Goal: Communication & Community: Share content

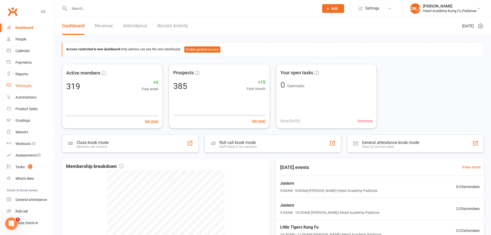
click at [33, 84] on link "Messages" at bounding box center [31, 86] width 48 height 12
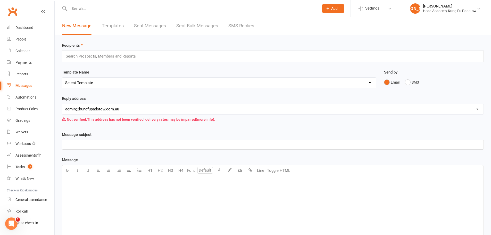
click at [166, 24] on div "New Message Templates Sent Messages Sent Bulk Messages SMS Replies" at bounding box center [158, 26] width 207 height 18
click at [158, 26] on link "Sent Messages" at bounding box center [150, 26] width 32 height 18
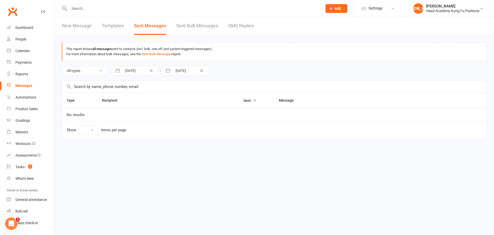
select select "10"
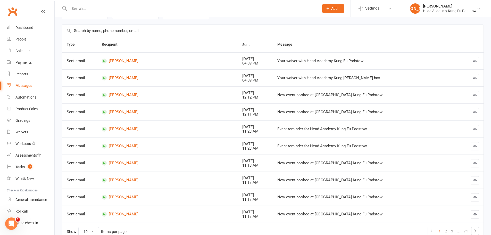
scroll to position [83, 0]
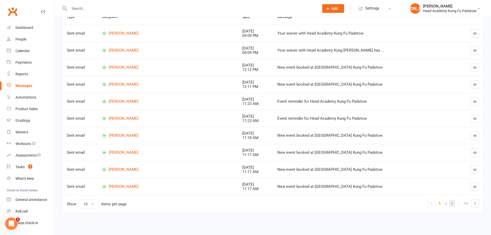
click at [453, 204] on link "3" at bounding box center [452, 203] width 6 height 7
click at [451, 202] on link "5" at bounding box center [452, 203] width 6 height 7
click at [446, 202] on link "6" at bounding box center [445, 203] width 6 height 7
click at [450, 203] on link "8" at bounding box center [452, 203] width 6 height 7
click at [445, 204] on link "9" at bounding box center [443, 203] width 6 height 7
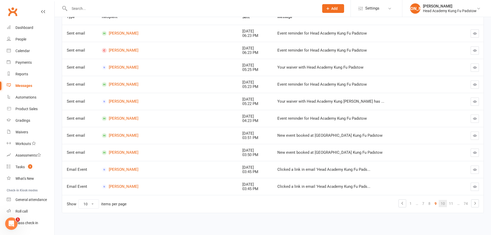
click at [445, 204] on link "10" at bounding box center [442, 203] width 8 height 7
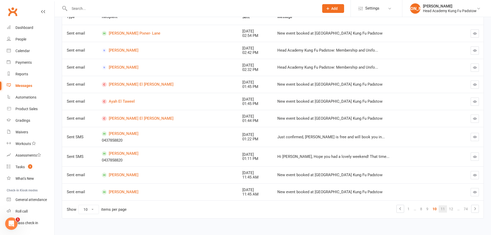
click at [443, 208] on link "11" at bounding box center [442, 208] width 8 height 7
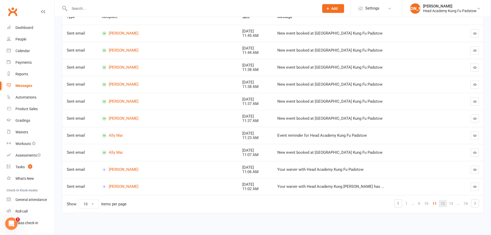
click at [441, 205] on link "12" at bounding box center [442, 203] width 8 height 7
click at [441, 205] on link "13" at bounding box center [442, 203] width 8 height 7
click at [441, 205] on link "14" at bounding box center [442, 203] width 8 height 7
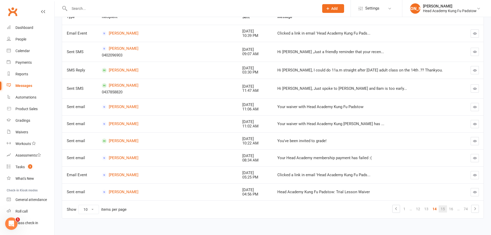
click at [443, 208] on link "15" at bounding box center [442, 208] width 8 height 7
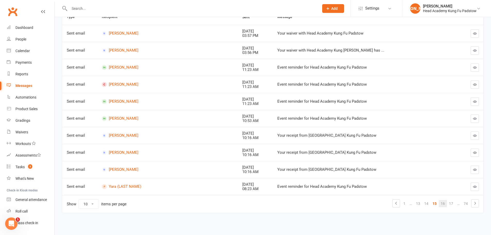
click at [442, 203] on link "16" at bounding box center [442, 203] width 8 height 7
click at [442, 203] on link "17" at bounding box center [442, 203] width 8 height 7
click at [442, 203] on link "18" at bounding box center [442, 203] width 8 height 7
click at [441, 203] on link "19" at bounding box center [442, 203] width 8 height 7
click at [441, 203] on link "20" at bounding box center [442, 203] width 8 height 7
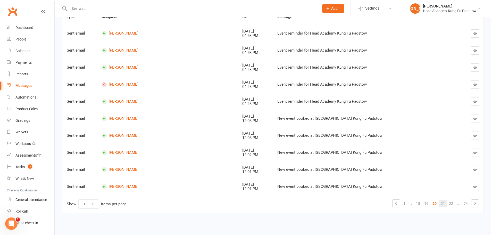
click at [441, 203] on link "21" at bounding box center [442, 203] width 8 height 7
click at [441, 203] on link "22" at bounding box center [442, 203] width 8 height 7
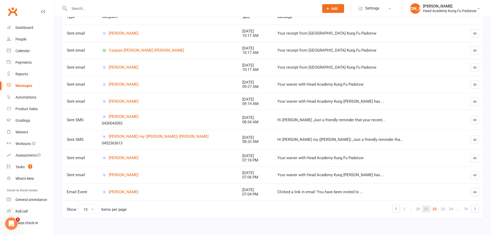
click at [441, 203] on td "Show 10 25 50 100 items per page 1 … 20 21 22 23 24 … 74" at bounding box center [272, 209] width 421 height 18
click at [444, 209] on link "23" at bounding box center [442, 208] width 8 height 7
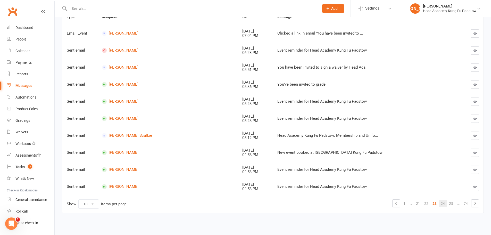
click at [442, 204] on link "24" at bounding box center [442, 203] width 8 height 7
click at [442, 204] on link "25" at bounding box center [442, 203] width 8 height 7
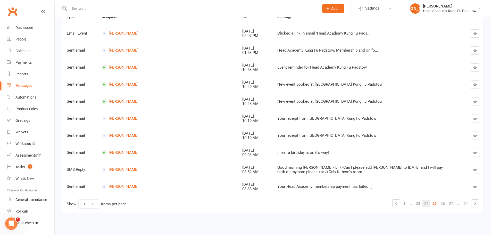
click at [442, 204] on link "26" at bounding box center [442, 203] width 8 height 7
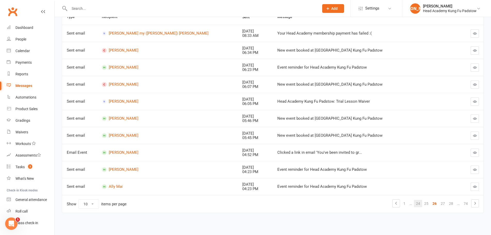
click at [442, 204] on link "27" at bounding box center [442, 203] width 8 height 7
click at [442, 204] on link "28" at bounding box center [442, 203] width 8 height 7
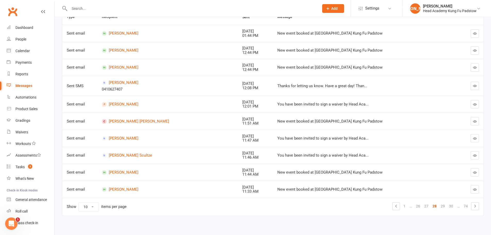
click at [442, 204] on link "29" at bounding box center [442, 205] width 8 height 7
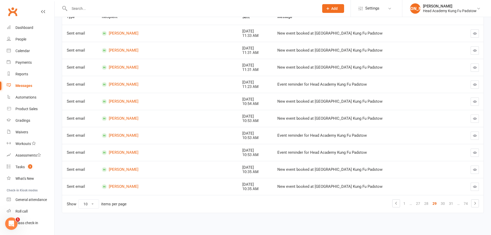
click at [442, 204] on link "30" at bounding box center [442, 203] width 8 height 7
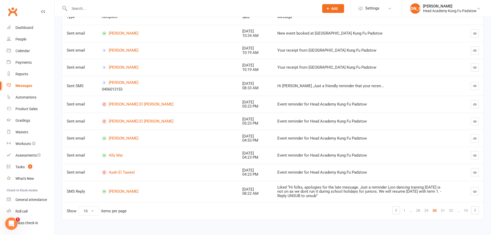
drag, startPoint x: 354, startPoint y: 193, endPoint x: 313, endPoint y: 186, distance: 41.7
click at [354, 192] on div "Liked “Hi folks, apologies for the late message. Just a reminder Lion dancing t…" at bounding box center [360, 191] width 166 height 13
click at [442, 210] on link "31" at bounding box center [442, 210] width 8 height 7
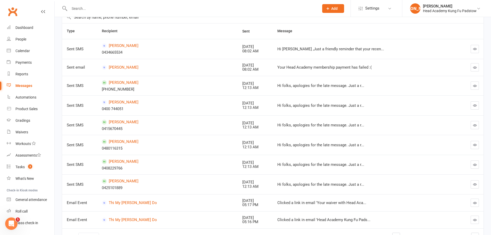
scroll to position [102, 0]
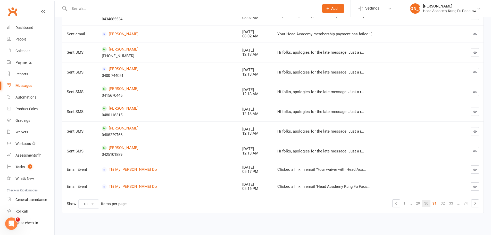
click at [426, 203] on link "30" at bounding box center [426, 202] width 8 height 7
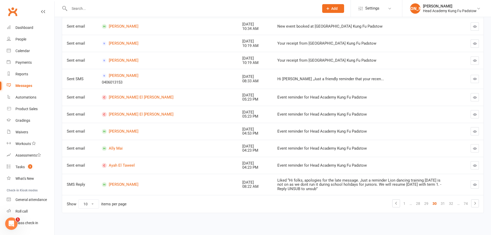
scroll to position [90, 0]
click at [441, 205] on link "31" at bounding box center [442, 203] width 8 height 7
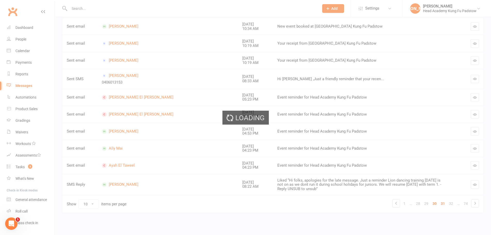
scroll to position [102, 0]
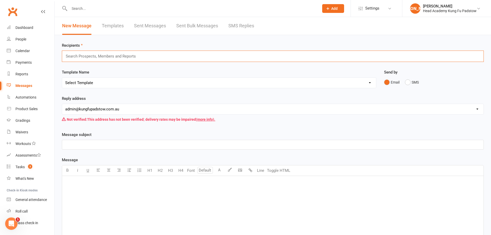
click at [102, 55] on input "text" at bounding box center [102, 56] width 75 height 7
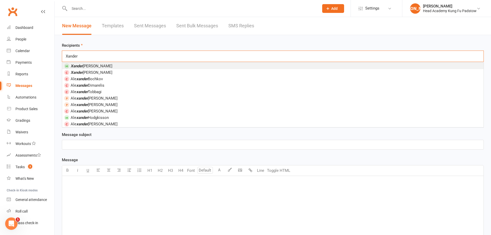
type input "Xander"
click at [87, 66] on span "[PERSON_NAME]" at bounding box center [92, 66] width 42 height 5
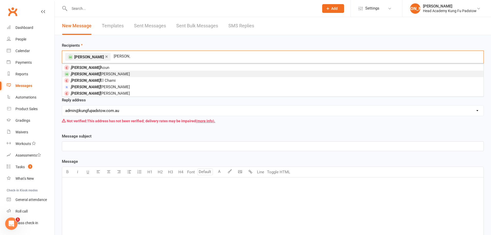
type input "[PERSON_NAME]"
click at [102, 73] on li "[PERSON_NAME]" at bounding box center [272, 74] width 421 height 6
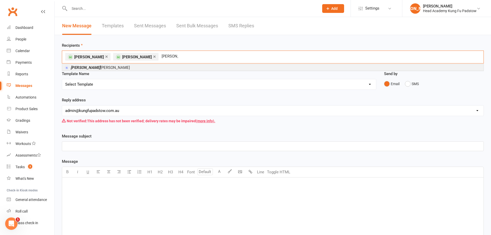
type input "[PERSON_NAME]"
click at [114, 68] on li "[PERSON_NAME]" at bounding box center [272, 67] width 421 height 6
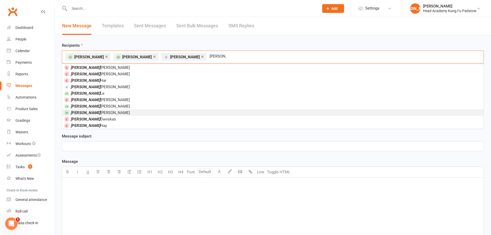
type input "[PERSON_NAME]"
click at [96, 114] on li "[PERSON_NAME]" at bounding box center [272, 112] width 421 height 6
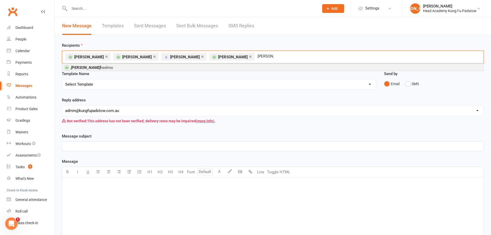
type input "[PERSON_NAME]"
click at [96, 67] on li "[PERSON_NAME]" at bounding box center [272, 67] width 421 height 6
type input "nikki"
click at [160, 68] on li "[PERSON_NAME]" at bounding box center [272, 67] width 421 height 6
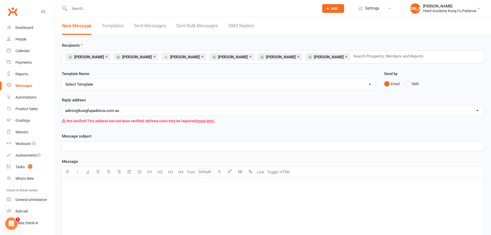
click at [98, 9] on input "text" at bounding box center [191, 8] width 247 height 7
drag, startPoint x: 116, startPoint y: 86, endPoint x: 121, endPoint y: 76, distance: 11.2
click at [116, 85] on select "Select Template [Email] Membership Waiver - ADULTS [Email] Membership Waiver - …" at bounding box center [219, 84] width 314 height 10
click at [122, 74] on div "Template Name Select Template [Email] Membership Waiver - ADULTS [Email] Member…" at bounding box center [219, 80] width 314 height 19
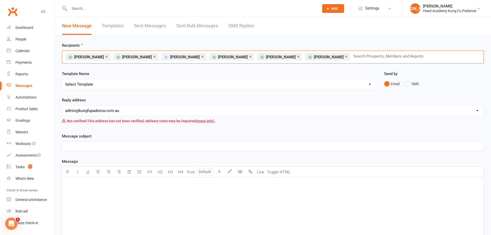
click at [353, 55] on input "text" at bounding box center [390, 56] width 75 height 7
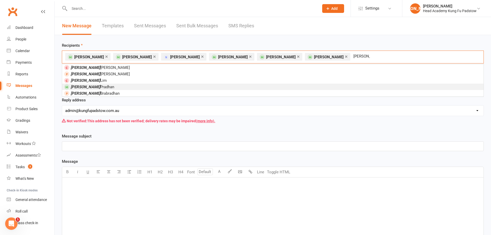
type input "[PERSON_NAME]"
click at [83, 87] on span "[PERSON_NAME]" at bounding box center [93, 86] width 44 height 5
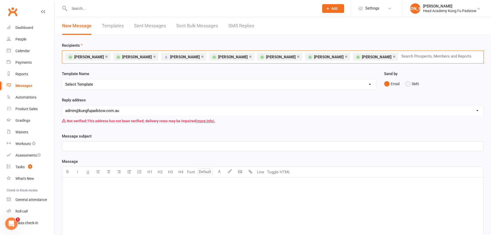
click at [411, 84] on button "SMS" at bounding box center [412, 84] width 14 height 10
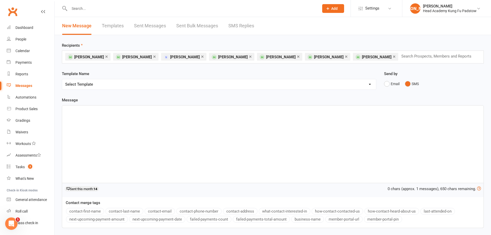
click at [164, 113] on div "﻿" at bounding box center [272, 143] width 421 height 77
click at [253, 109] on p "Apologies for the date mix ups students and parents. Lion dance training will r…" at bounding box center [272, 110] width 415 height 6
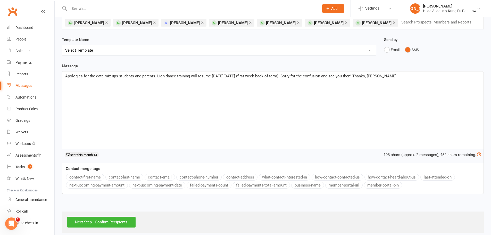
scroll to position [39, 0]
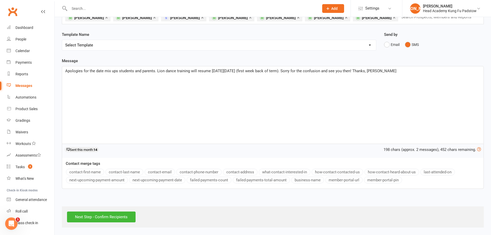
click at [105, 72] on span "Apologies for the date mix ups students and parents. Lion dance training will r…" at bounding box center [230, 70] width 331 height 5
drag, startPoint x: 137, startPoint y: 72, endPoint x: 119, endPoint y: 72, distance: 18.0
click at [119, 72] on span "Apologies for the date changes & mix ups students and parents. Lion dance train…" at bounding box center [240, 70] width 350 height 5
click at [191, 71] on span "Apologies for the date changes students and parents. Lion dance training will r…" at bounding box center [231, 70] width 332 height 5
click at [241, 73] on p "Apologies for the date changes students and parents. Lion dance training will r…" at bounding box center [272, 71] width 415 height 6
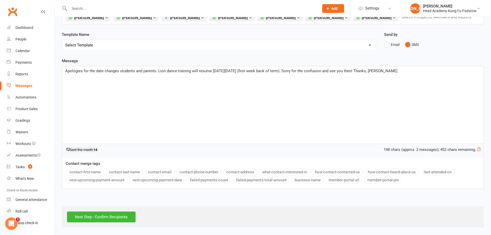
click at [258, 71] on span "Apologies for the date changes students and parents. Lion dance training will r…" at bounding box center [231, 70] width 332 height 5
click at [120, 218] on input "Next Step - Confirm Recipients" at bounding box center [101, 216] width 68 height 11
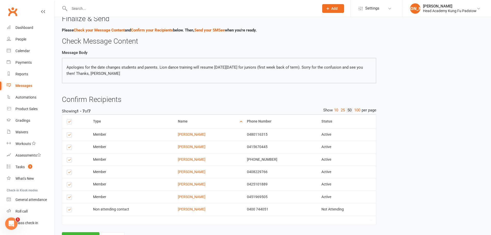
scroll to position [32, 0]
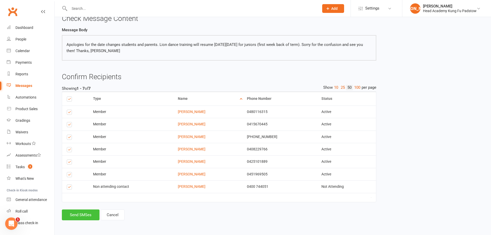
click at [82, 217] on button "Send SMSes" at bounding box center [81, 214] width 38 height 11
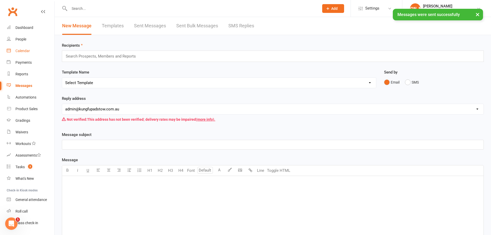
click at [20, 49] on div "Calendar" at bounding box center [22, 51] width 14 height 4
